Goal: Task Accomplishment & Management: Use online tool/utility

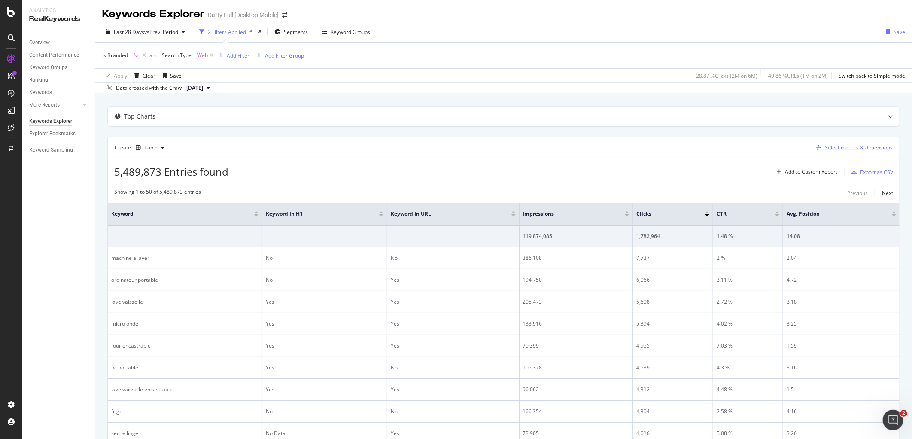
click at [860, 146] on div "Select metrics & dimensions" at bounding box center [859, 147] width 68 height 7
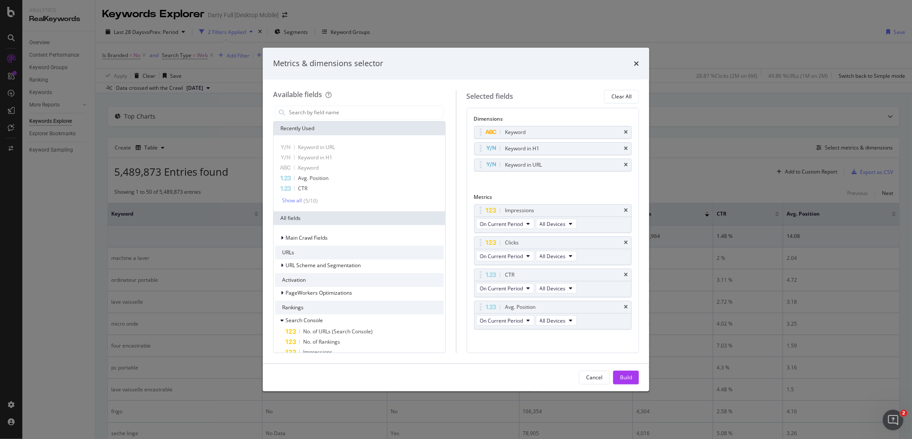
click at [398, 119] on div "modal" at bounding box center [359, 112] width 173 height 17
click at [402, 117] on input "modal" at bounding box center [365, 112] width 155 height 13
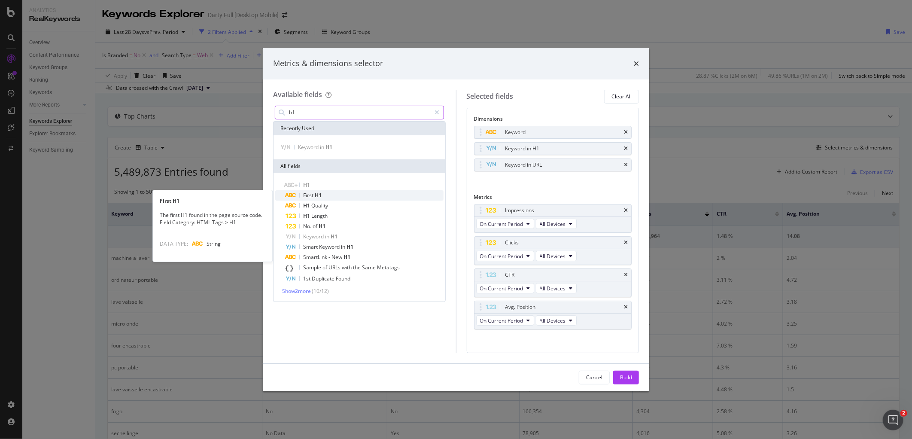
type input "h1"
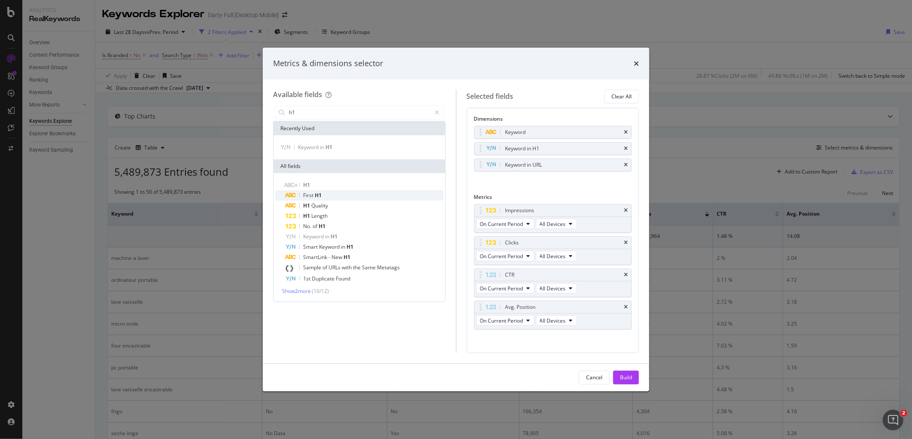
click at [375, 197] on div "First H1" at bounding box center [365, 195] width 158 height 10
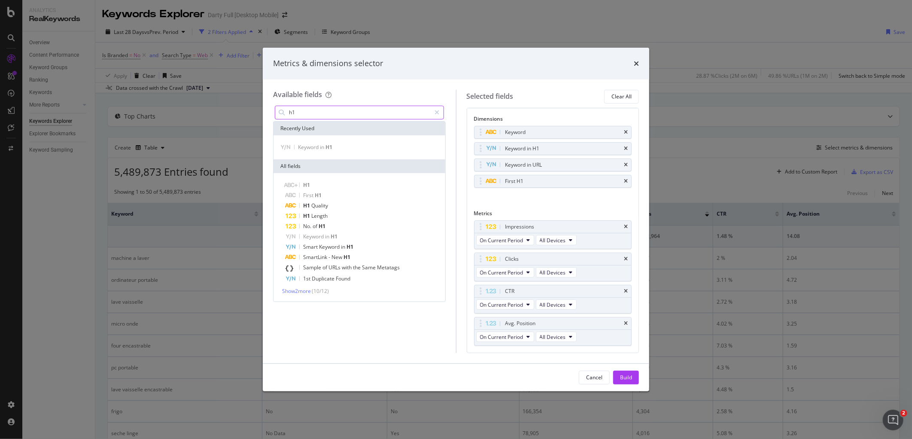
click at [367, 113] on input "h1" at bounding box center [359, 112] width 143 height 13
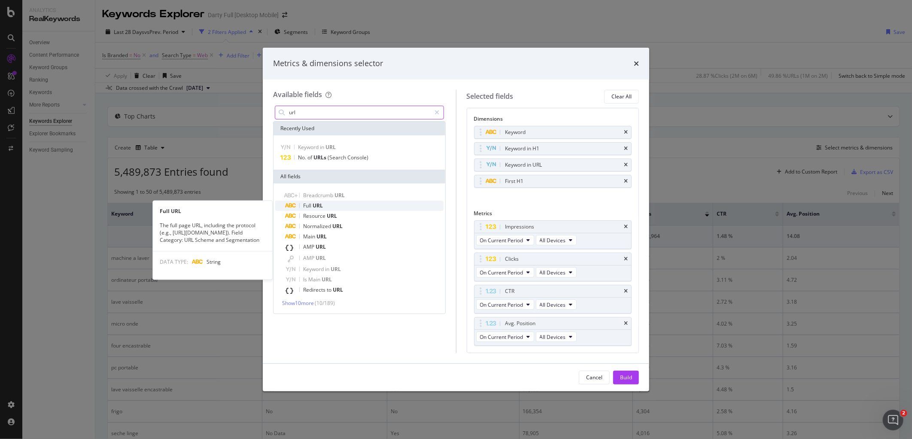
type input "url"
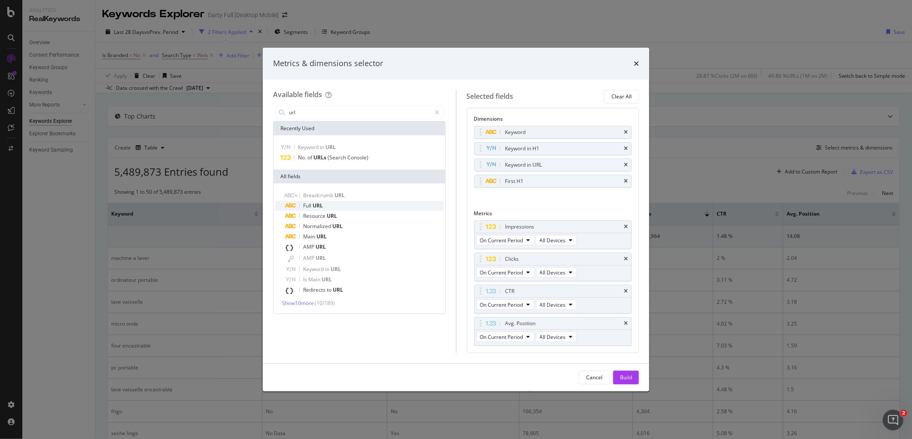
click at [338, 202] on div "Full URL" at bounding box center [365, 206] width 158 height 10
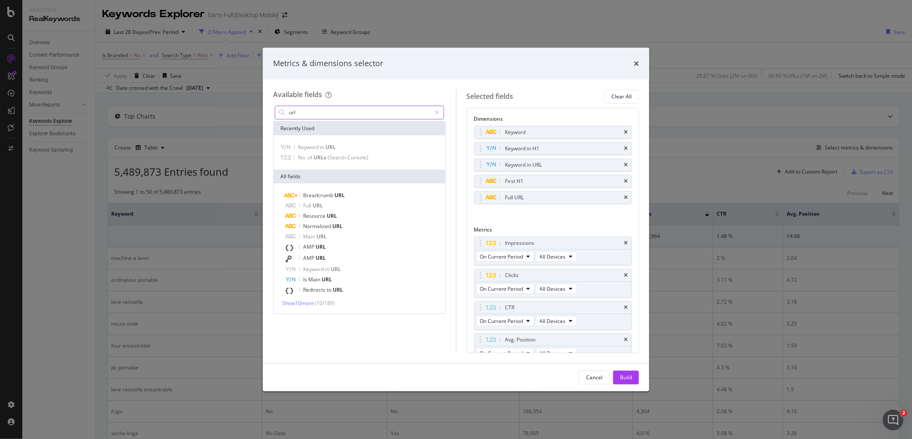
click at [366, 115] on input "url" at bounding box center [359, 112] width 143 height 13
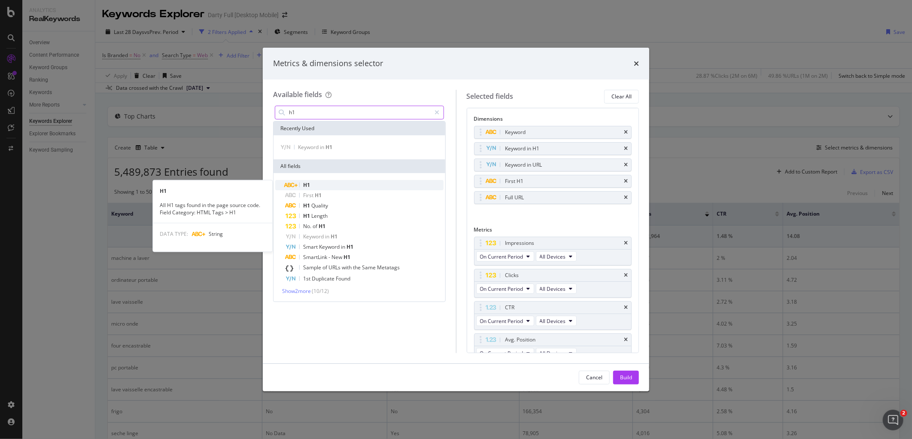
type input "h1"
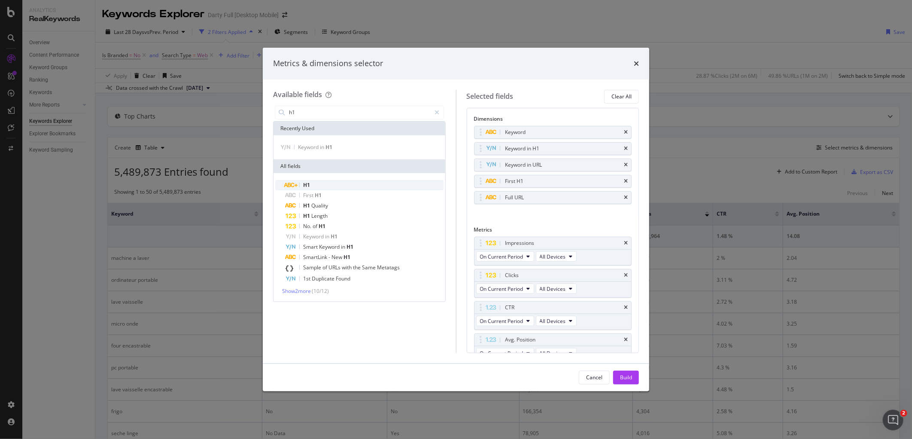
click at [342, 185] on div "H1" at bounding box center [365, 185] width 158 height 10
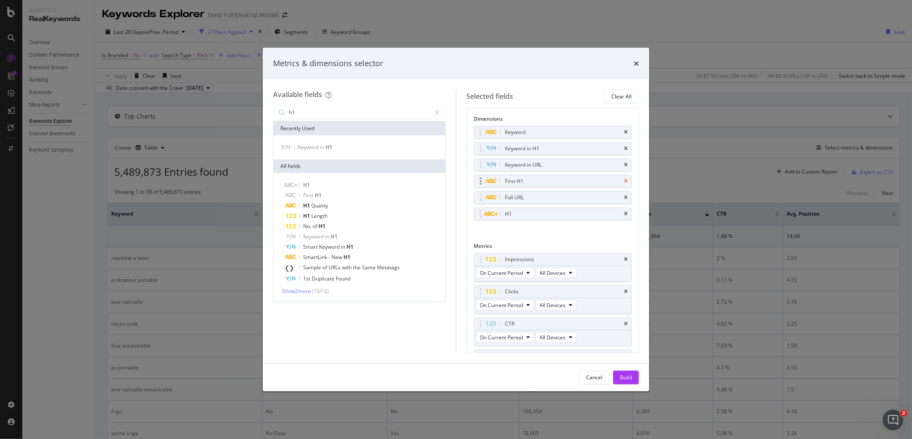
click at [624, 182] on icon "times" at bounding box center [626, 181] width 4 height 5
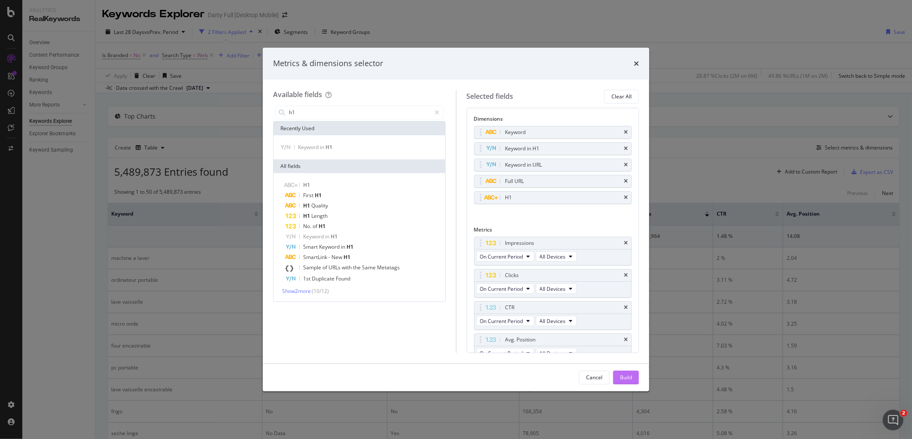
click at [631, 378] on div "Build" at bounding box center [626, 377] width 12 height 7
